Goal: Task Accomplishment & Management: Manage account settings

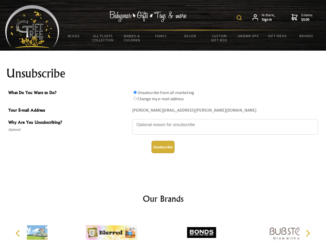
click at [240, 18] on img at bounding box center [239, 17] width 5 height 5
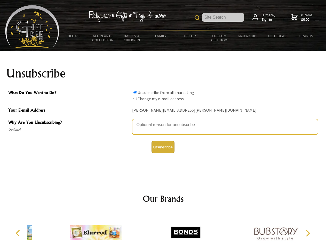
click at [163, 121] on textarea "Why Are You Unsubscribing?" at bounding box center [225, 126] width 186 height 15
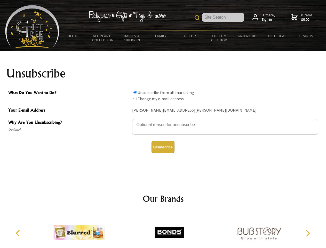
click at [135, 92] on input "What Do You Want to Do?" at bounding box center [134, 92] width 3 height 3
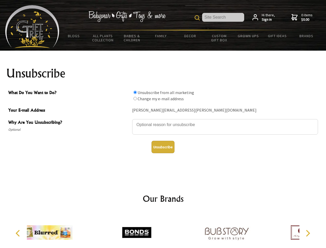
click at [135, 98] on input "What Do You Want to Do?" at bounding box center [134, 98] width 3 height 3
radio input "true"
click at [163, 147] on button "Unsubscribe" at bounding box center [163, 147] width 23 height 12
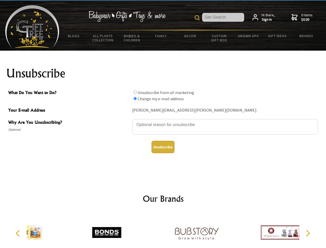
click at [163, 230] on div at bounding box center [197, 233] width 90 height 40
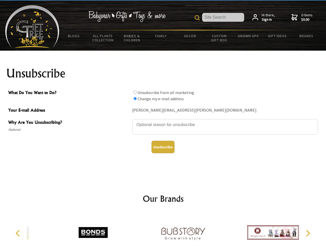
click at [19, 233] on icon "Previous" at bounding box center [18, 233] width 7 height 7
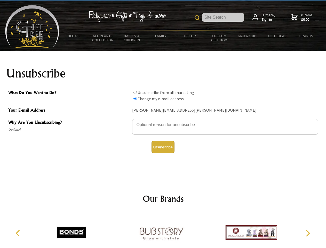
click at [308, 233] on icon "Next" at bounding box center [307, 233] width 7 height 7
